Goal: Task Accomplishment & Management: Manage account settings

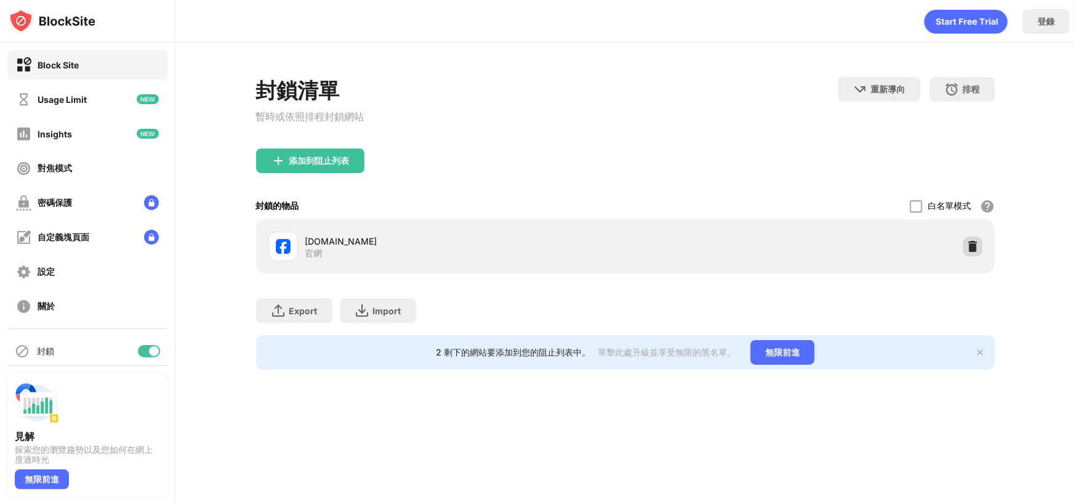
click at [973, 246] on img at bounding box center [972, 246] width 12 height 12
